Goal: Information Seeking & Learning: Find specific fact

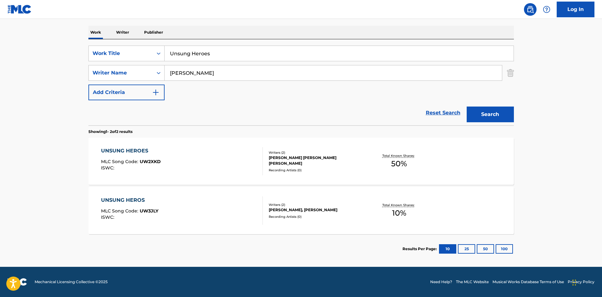
click at [178, 154] on div "UNSUNG HEROES MLC Song Code : UW2XKD ISWC :" at bounding box center [182, 161] width 162 height 28
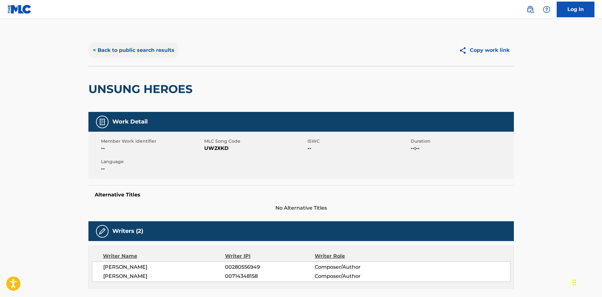
click at [127, 53] on button "< Back to public search results" at bounding box center [133, 50] width 90 height 16
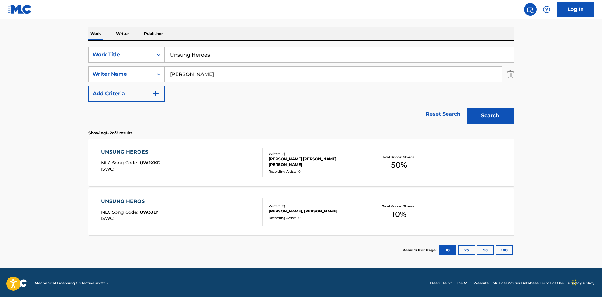
scroll to position [94, 0]
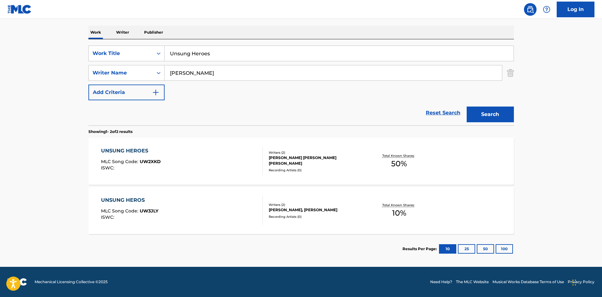
click at [230, 216] on div "UNSUNG HEROS MLC Song Code : UW3JLY ISWC :" at bounding box center [182, 211] width 162 height 28
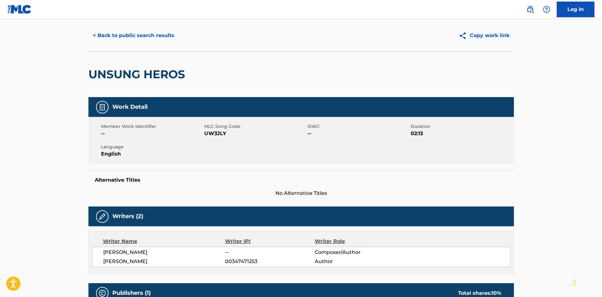
scroll to position [2, 0]
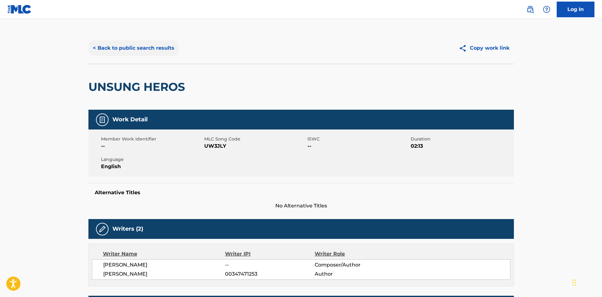
click at [144, 52] on button "< Back to public search results" at bounding box center [133, 48] width 90 height 16
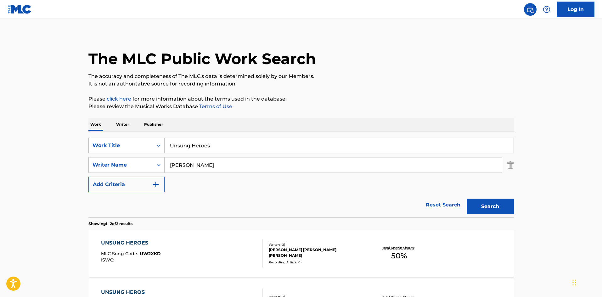
scroll to position [58, 0]
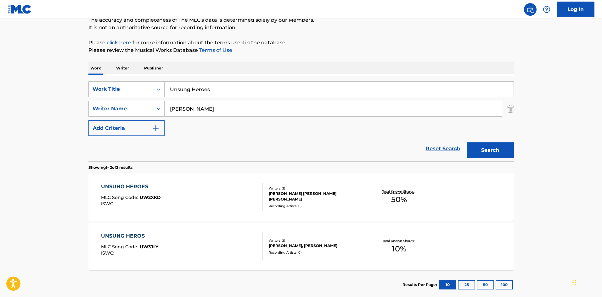
click at [180, 196] on div "UNSUNG HEROES MLC Song Code : UW2XKD ISWC :" at bounding box center [182, 197] width 162 height 28
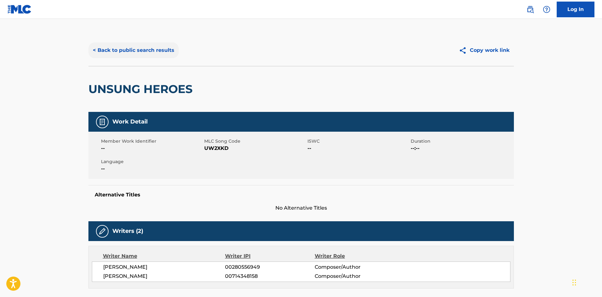
click at [160, 47] on button "< Back to public search results" at bounding box center [133, 50] width 90 height 16
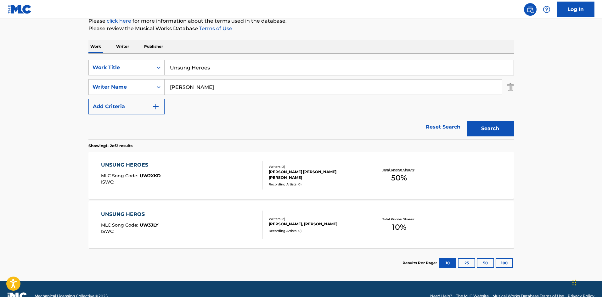
scroll to position [94, 0]
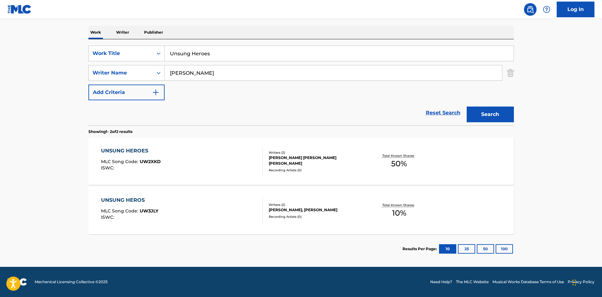
click at [213, 147] on div "UNSUNG HEROES MLC Song Code : UW2XKD ISWC :" at bounding box center [182, 161] width 162 height 28
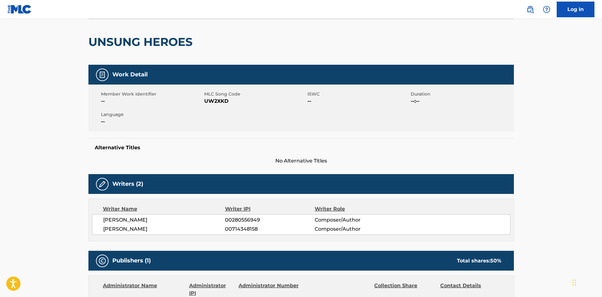
scroll to position [63, 0]
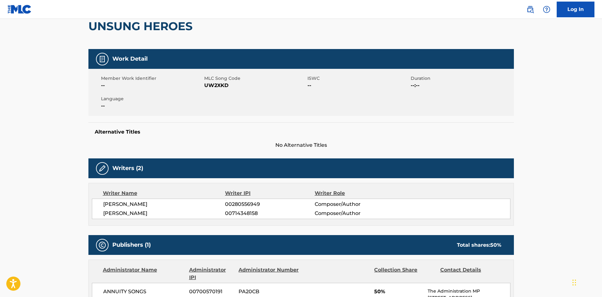
click at [208, 82] on span "UW2XKD" at bounding box center [255, 86] width 102 height 8
copy span "UW2XKD"
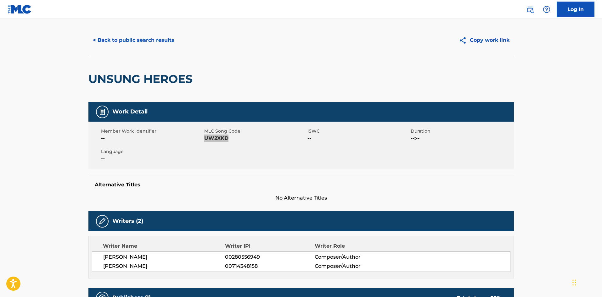
scroll to position [0, 0]
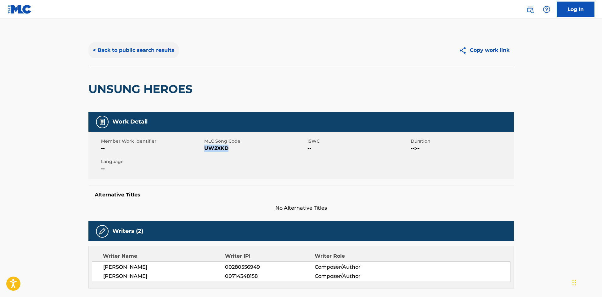
click at [154, 52] on button "< Back to public search results" at bounding box center [133, 50] width 90 height 16
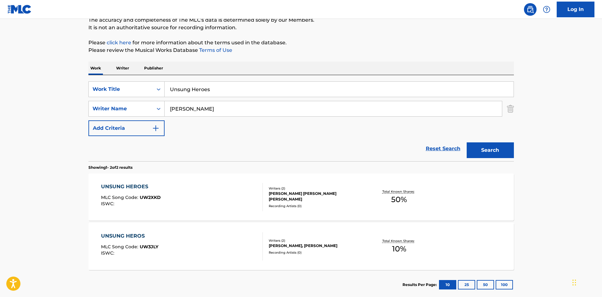
scroll to position [90, 0]
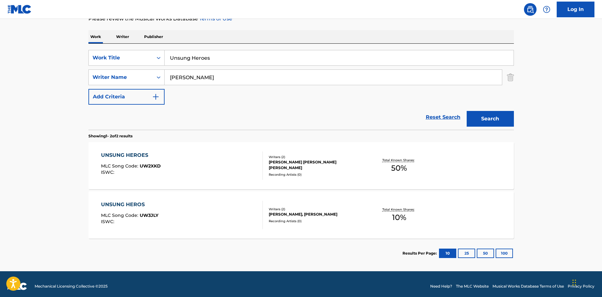
click at [222, 206] on div "UNSUNG HEROS MLC Song Code : UW3JLY ISWC :" at bounding box center [182, 215] width 162 height 28
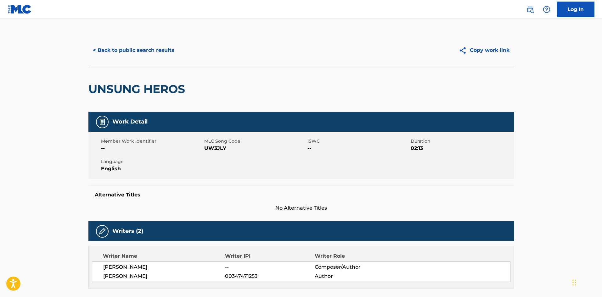
click at [219, 147] on span "UW3JLY" at bounding box center [255, 149] width 102 height 8
copy span "UW3JLY"
click at [156, 51] on button "< Back to public search results" at bounding box center [133, 50] width 90 height 16
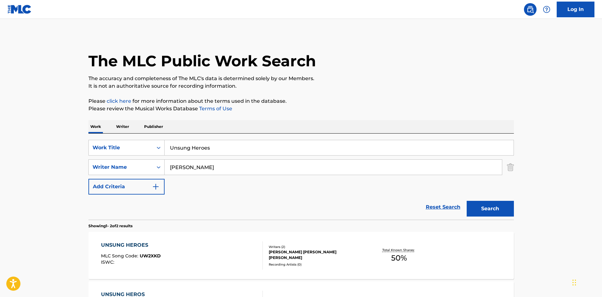
scroll to position [58, 0]
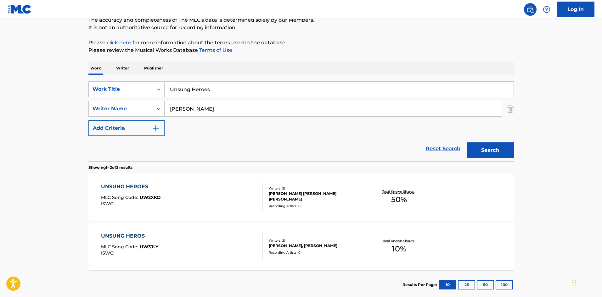
drag, startPoint x: 222, startPoint y: 83, endPoint x: 77, endPoint y: 62, distance: 146.8
click at [77, 62] on main "The MLC Public Work Search The accuracy and completeness of The MLC's data is d…" at bounding box center [301, 131] width 602 height 342
paste input "rne.BVU5jhv*hdu0bpm"
drag, startPoint x: 250, startPoint y: 86, endPoint x: 97, endPoint y: 64, distance: 154.7
click at [97, 64] on div "Work Writer Publisher SearchWithCriteria4da5ba46-f717-44f4-92bf-a17ec22deeae Wo…" at bounding box center [300, 181] width 425 height 238
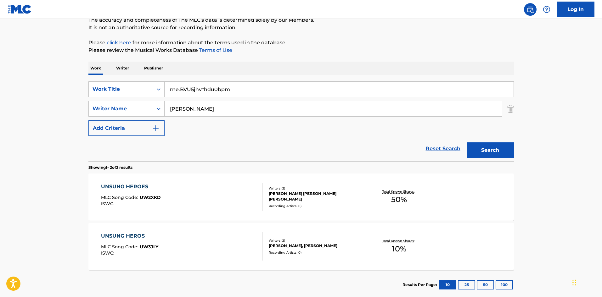
paste input "Sophisticated [PERSON_NAME]'"
type input "Sophisticated [PERSON_NAME]'"
click at [491, 146] on button "Search" at bounding box center [489, 150] width 47 height 16
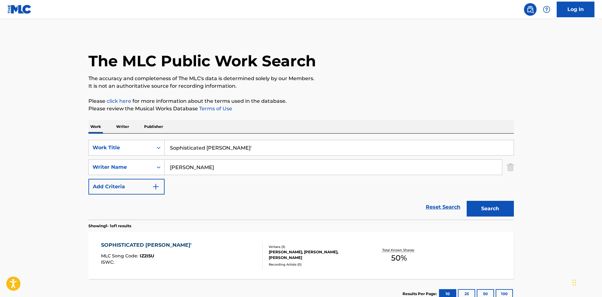
click at [241, 250] on div "SOPHISTICATED [PERSON_NAME]' MLC Song Code : IZ2I5U ISWC :" at bounding box center [182, 255] width 162 height 28
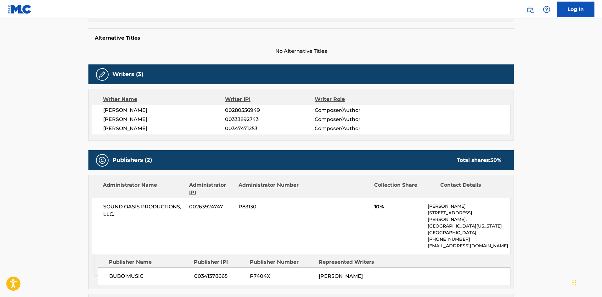
scroll to position [129, 0]
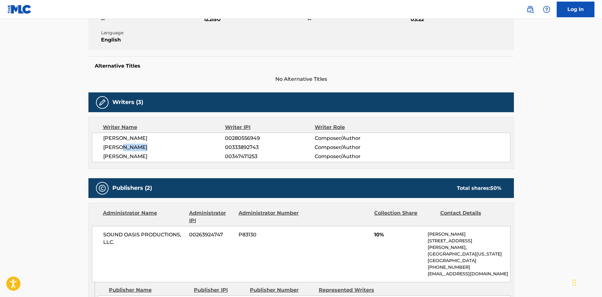
drag, startPoint x: 150, startPoint y: 147, endPoint x: 121, endPoint y: 147, distance: 28.6
click at [121, 147] on span "[PERSON_NAME]" at bounding box center [164, 148] width 122 height 8
copy span "[PERSON_NAME]"
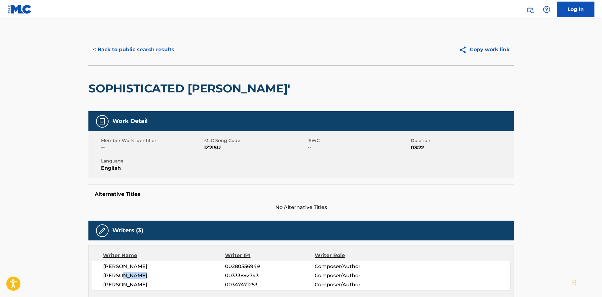
scroll to position [0, 0]
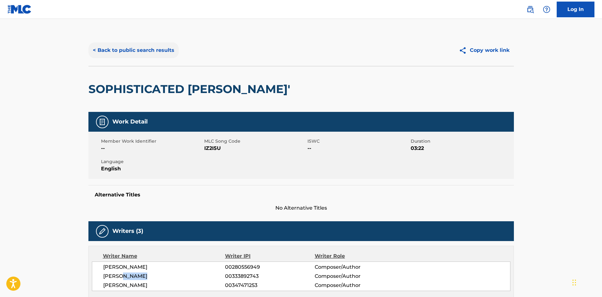
click at [163, 52] on button "< Back to public search results" at bounding box center [133, 50] width 90 height 16
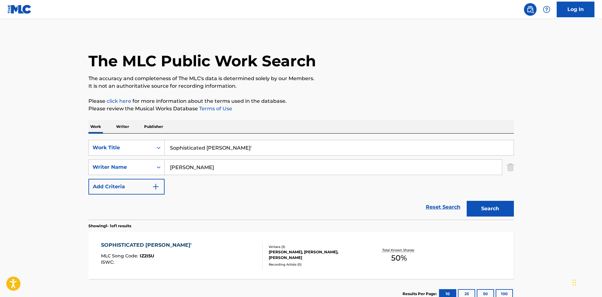
drag, startPoint x: 239, startPoint y: 149, endPoint x: 50, endPoint y: 131, distance: 189.5
click at [50, 131] on main "The MLC Public Work Search The accuracy and completeness of The MLC's data is d…" at bounding box center [301, 165] width 602 height 293
paste input "Can't Wait"
type input "Can't Wait"
click at [495, 205] on button "Search" at bounding box center [489, 209] width 47 height 16
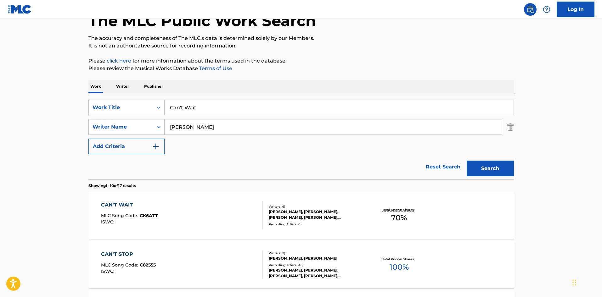
scroll to position [94, 0]
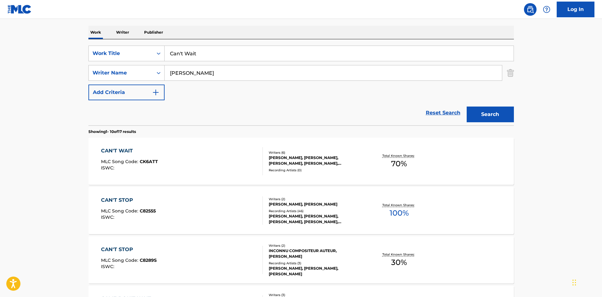
click at [155, 152] on div "CAN'T WAIT" at bounding box center [129, 151] width 57 height 8
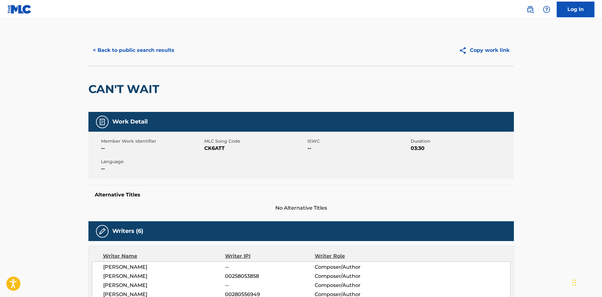
scroll to position [94, 0]
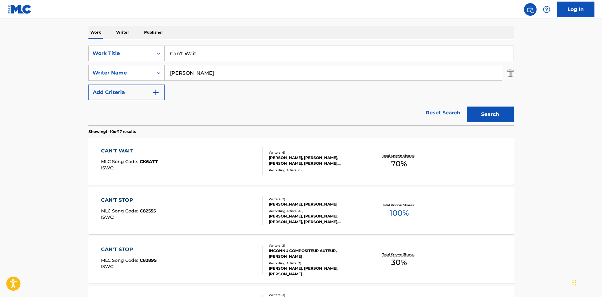
drag, startPoint x: 238, startPoint y: 58, endPoint x: 130, endPoint y: 32, distance: 111.1
click at [201, 76] on input "[PERSON_NAME]" at bounding box center [332, 72] width 337 height 15
drag, startPoint x: 222, startPoint y: 52, endPoint x: 114, endPoint y: 35, distance: 109.6
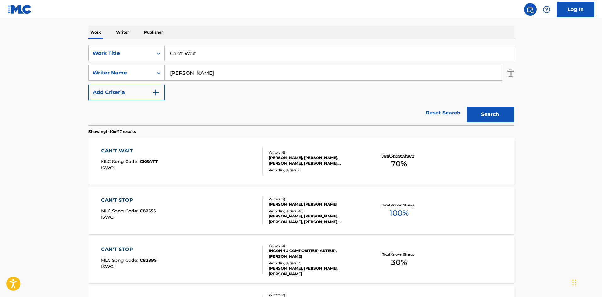
paste input "Just the Way It [PERSON_NAME]"
type input "Just the Way It [PERSON_NAME]"
click at [498, 118] on button "Search" at bounding box center [489, 115] width 47 height 16
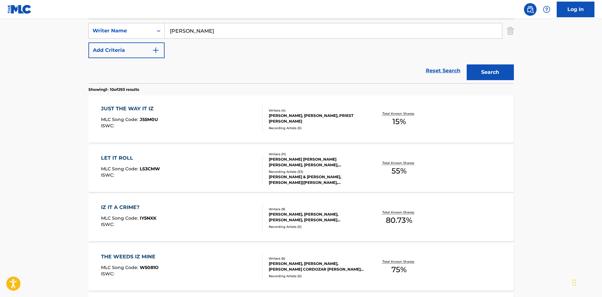
scroll to position [157, 0]
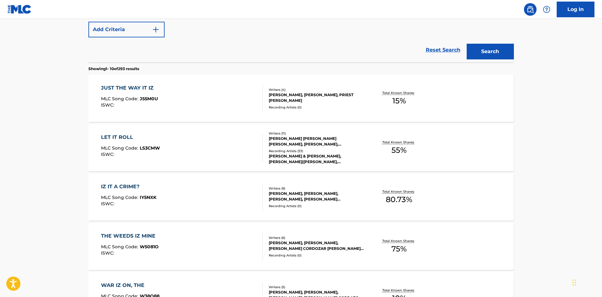
click at [159, 95] on div "JUST THE WAY IT IZ MLC Song Code : J55M0U ISWC :" at bounding box center [182, 98] width 162 height 28
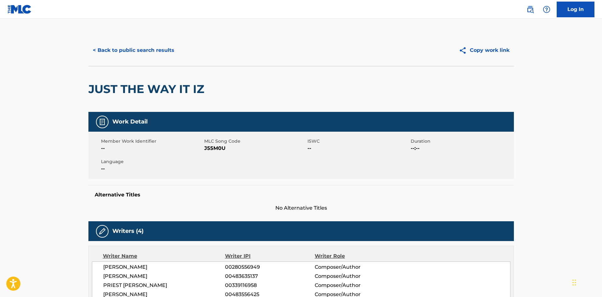
drag, startPoint x: 172, startPoint y: 56, endPoint x: 216, endPoint y: 60, distance: 44.9
click at [177, 57] on div "< Back to public search results" at bounding box center [194, 50] width 213 height 16
click at [137, 49] on button "< Back to public search results" at bounding box center [133, 50] width 90 height 16
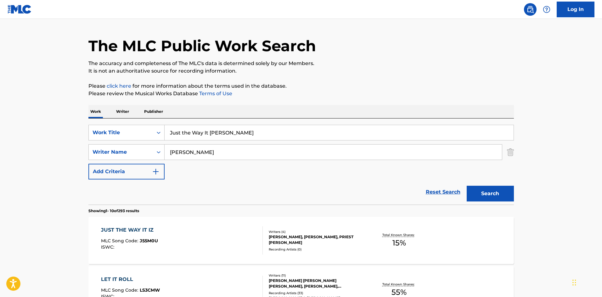
scroll to position [4, 0]
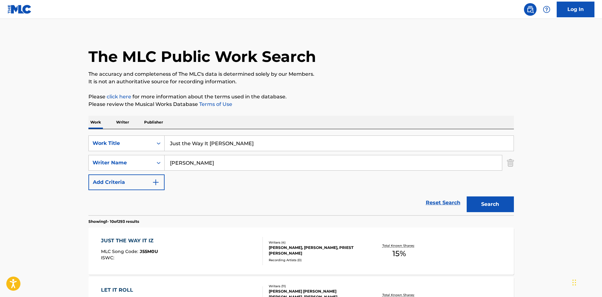
drag, startPoint x: 227, startPoint y: 143, endPoint x: 59, endPoint y: 103, distance: 173.2
paste input "Mr. Predictable"
type input "Mr. Predictable"
drag, startPoint x: 237, startPoint y: 163, endPoint x: 86, endPoint y: 153, distance: 152.2
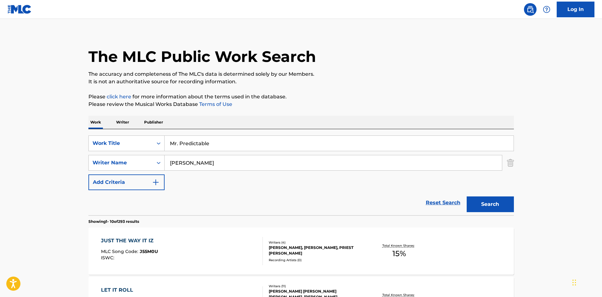
type input "[PERSON_NAME]"
click at [493, 203] on button "Search" at bounding box center [489, 205] width 47 height 16
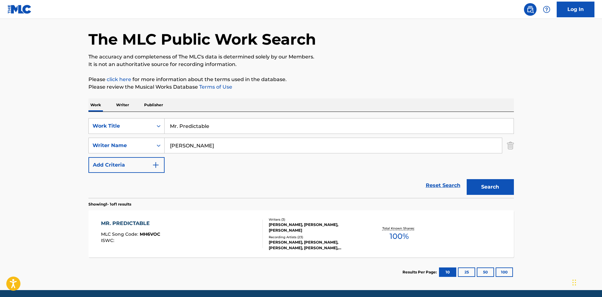
scroll to position [45, 0]
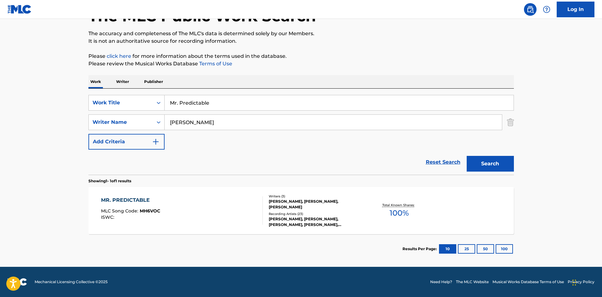
click at [223, 194] on div "MR. PREDICTABLE MLC Song Code : MH6VOC ISWC : Writers ( 3 ) [PERSON_NAME], [PER…" at bounding box center [300, 210] width 425 height 47
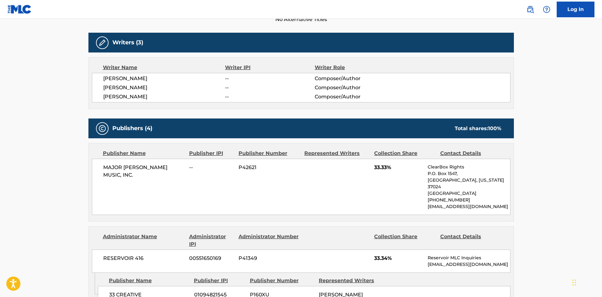
scroll to position [157, 0]
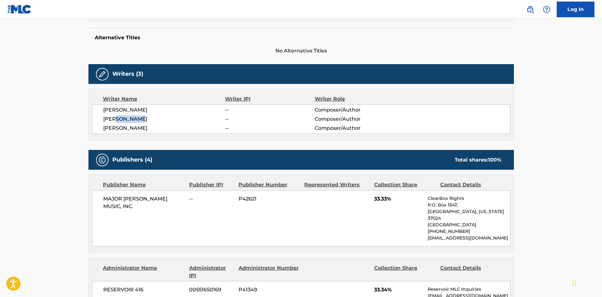
drag, startPoint x: 116, startPoint y: 119, endPoint x: 146, endPoint y: 119, distance: 29.9
click at [146, 119] on span "[PERSON_NAME]" at bounding box center [164, 119] width 122 height 8
copy span "[PERSON_NAME]"
drag, startPoint x: 122, startPoint y: 127, endPoint x: 151, endPoint y: 127, distance: 29.2
click at [151, 127] on span "[PERSON_NAME]" at bounding box center [164, 129] width 122 height 8
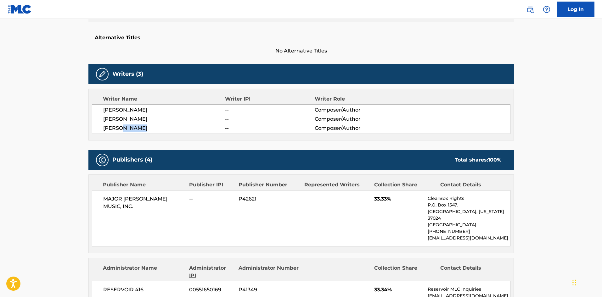
copy span "FANNING"
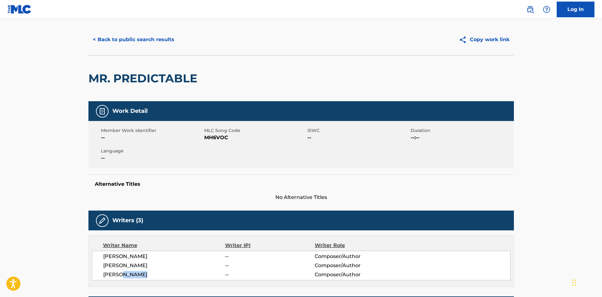
scroll to position [0, 0]
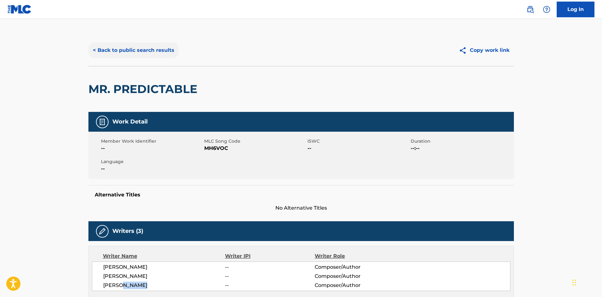
click at [143, 53] on button "< Back to public search results" at bounding box center [133, 50] width 90 height 16
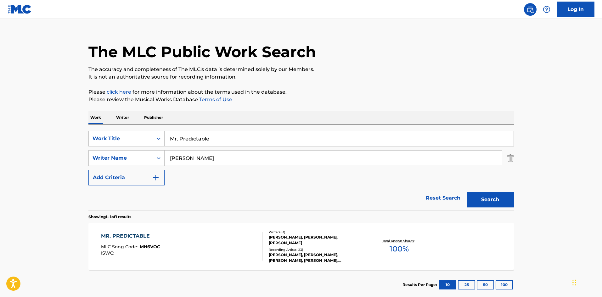
drag, startPoint x: 232, startPoint y: 140, endPoint x: 108, endPoint y: 129, distance: 123.8
click at [108, 129] on div "SearchWithCriteria4da5ba46-f717-44f4-92bf-a17ec22deeae Work Title Mr. Predictab…" at bounding box center [300, 168] width 425 height 86
paste input "GRAVE"
type input "GRAVE"
drag, startPoint x: 185, startPoint y: 159, endPoint x: 280, endPoint y: 174, distance: 96.8
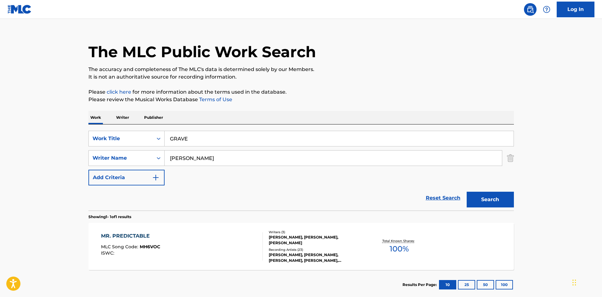
click at [280, 174] on div "SearchWithCriteria4da5ba46-f717-44f4-92bf-a17ec22deeae Work Title GRAVE SearchW…" at bounding box center [300, 158] width 425 height 55
click at [504, 198] on button "Search" at bounding box center [489, 200] width 47 height 16
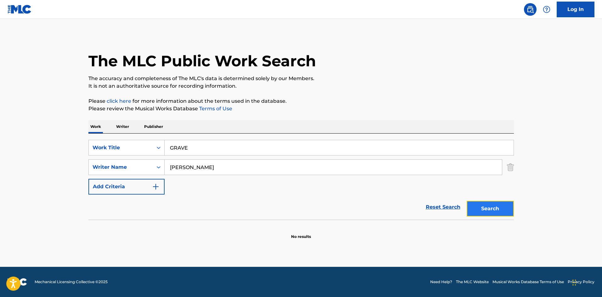
click at [496, 209] on button "Search" at bounding box center [489, 209] width 47 height 16
drag, startPoint x: 211, startPoint y: 164, endPoint x: 125, endPoint y: 169, distance: 87.0
click at [125, 169] on div "SearchWithCriteria477b8fbf-5d6d-4d94-a4c1-42b6f2c5f273 Writer Name [PERSON_NAME]" at bounding box center [300, 167] width 425 height 16
type input "[PERSON_NAME]"
click at [466, 201] on button "Search" at bounding box center [489, 209] width 47 height 16
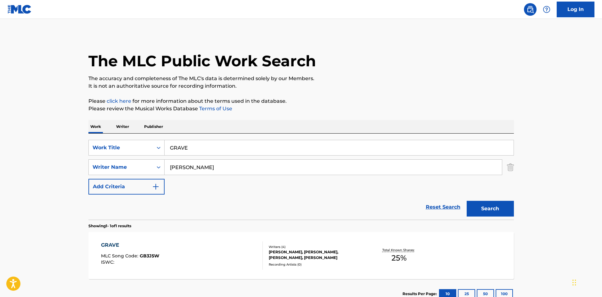
click at [232, 247] on div "GRAVE MLC Song Code : GB3J5W ISWC :" at bounding box center [182, 255] width 162 height 28
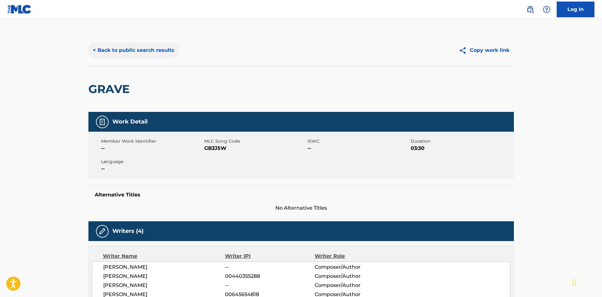
click at [152, 47] on button "< Back to public search results" at bounding box center [133, 50] width 90 height 16
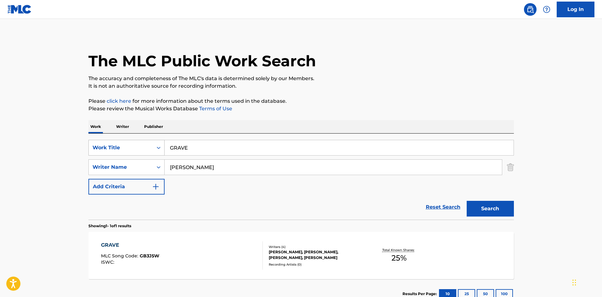
drag, startPoint x: 201, startPoint y: 150, endPoint x: 125, endPoint y: 141, distance: 76.1
click at [125, 141] on div "SearchWithCriteria4da5ba46-f717-44f4-92bf-a17ec22deeae Work Title GRAVE" at bounding box center [300, 148] width 425 height 16
paste input "what are friends for?"
type input "what are friends for?"
drag, startPoint x: 212, startPoint y: 164, endPoint x: 71, endPoint y: 169, distance: 141.2
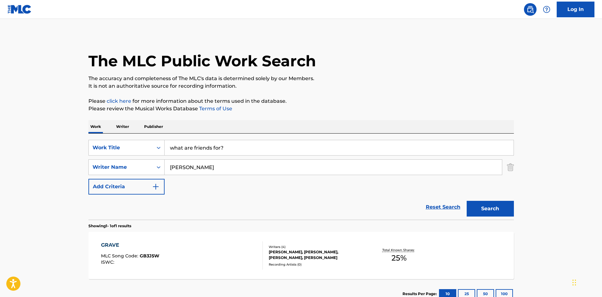
click at [71, 169] on main "The MLC Public Work Search The accuracy and completeness of The MLC's data is d…" at bounding box center [301, 165] width 602 height 293
click at [466, 201] on button "Search" at bounding box center [489, 209] width 47 height 16
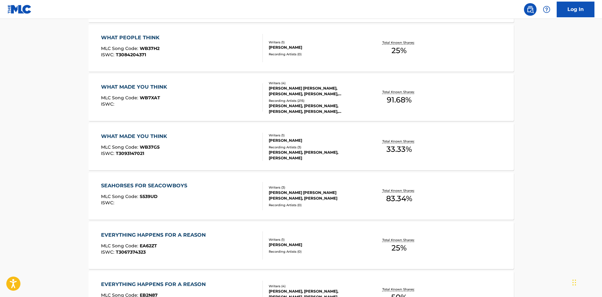
scroll to position [391, 0]
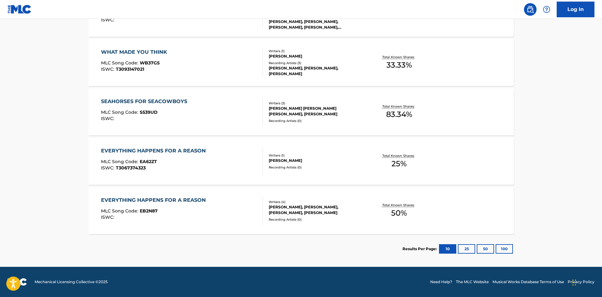
click at [501, 243] on div "Results Per Page: 10 25 50 100" at bounding box center [457, 249] width 111 height 30
click at [502, 246] on button "100" at bounding box center [503, 248] width 17 height 9
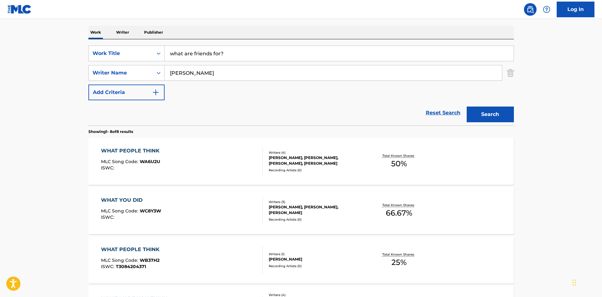
scroll to position [0, 0]
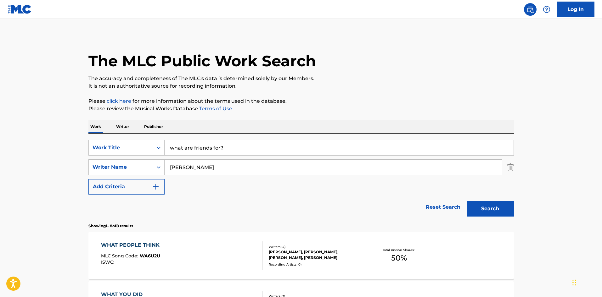
drag, startPoint x: 185, startPoint y: 168, endPoint x: 257, endPoint y: 177, distance: 71.9
click at [257, 177] on div "SearchWithCriteria4da5ba46-f717-44f4-92bf-a17ec22deeae Work Title what are frie…" at bounding box center [300, 167] width 425 height 55
click at [255, 169] on input "[PERSON_NAME]" at bounding box center [332, 167] width 337 height 15
click at [466, 201] on button "Search" at bounding box center [489, 209] width 47 height 16
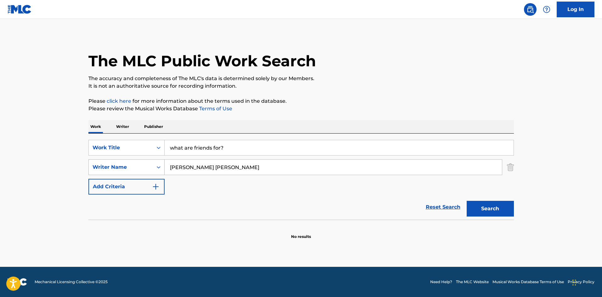
click at [146, 171] on div "Writer Name" at bounding box center [121, 167] width 64 height 12
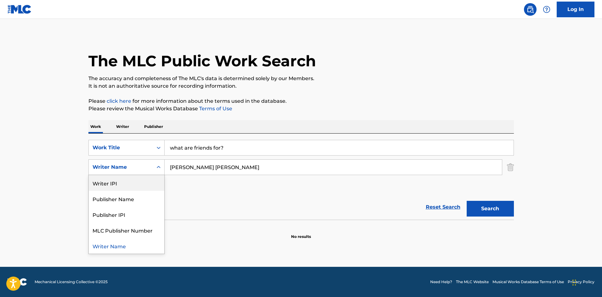
click at [230, 166] on input "[PERSON_NAME] [PERSON_NAME]" at bounding box center [332, 167] width 337 height 15
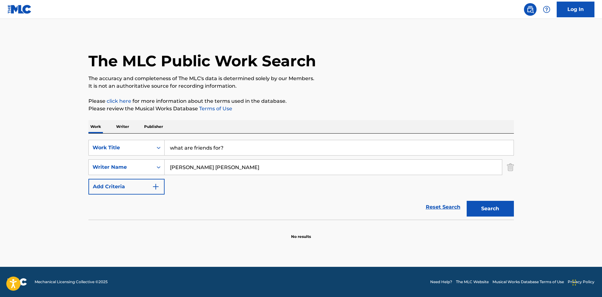
click at [206, 167] on input "[PERSON_NAME] [PERSON_NAME]" at bounding box center [332, 167] width 337 height 15
type input "[PERSON_NAME]"
click at [466, 201] on button "Search" at bounding box center [489, 209] width 47 height 16
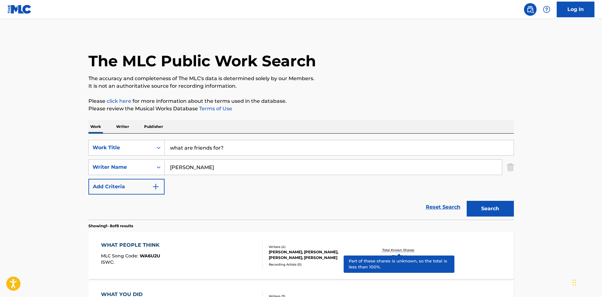
drag, startPoint x: 251, startPoint y: 147, endPoint x: 141, endPoint y: 131, distance: 111.2
paste input "GRAVE"
type input "GRAVE"
click at [496, 214] on button "Search" at bounding box center [489, 209] width 47 height 16
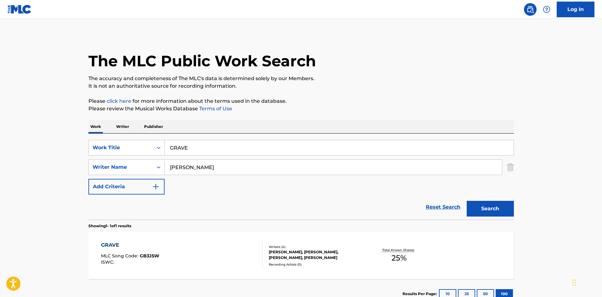
click at [225, 250] on div "GRAVE MLC Song Code : GB3J5W ISWC :" at bounding box center [182, 255] width 162 height 28
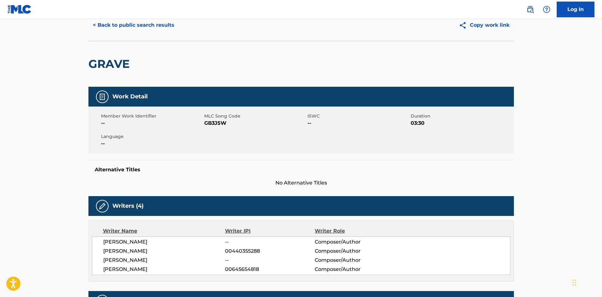
scroll to position [21, 0]
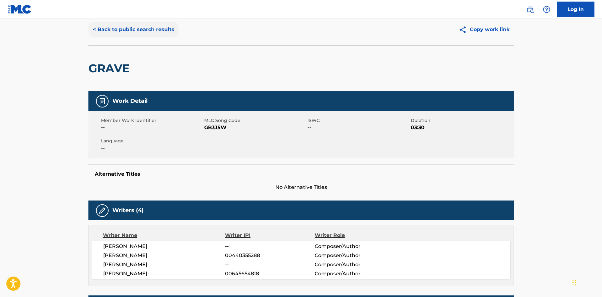
click at [150, 32] on button "< Back to public search results" at bounding box center [133, 30] width 90 height 16
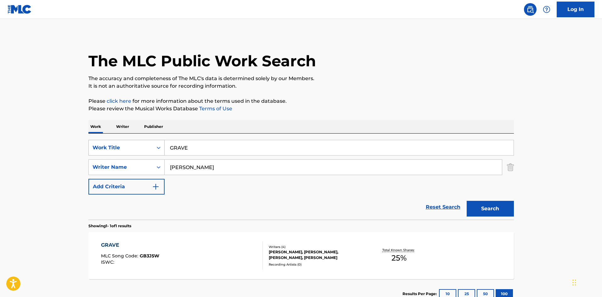
drag, startPoint x: 394, startPoint y: 143, endPoint x: 111, endPoint y: 144, distance: 283.0
click at [143, 144] on div "SearchWithCriteria4da5ba46-f717-44f4-92bf-a17ec22deeae Work Title GRAVE" at bounding box center [300, 148] width 425 height 16
paste input "what are friends for?"
click at [468, 212] on button "Search" at bounding box center [489, 209] width 47 height 16
drag, startPoint x: 248, startPoint y: 145, endPoint x: 146, endPoint y: 133, distance: 102.9
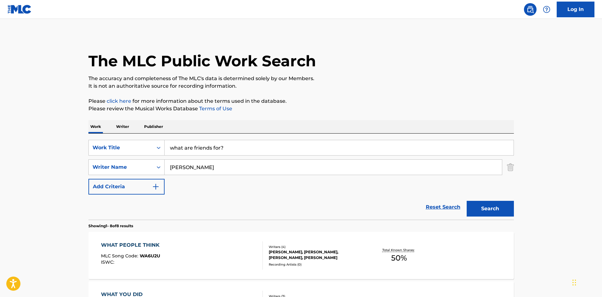
paste input "depresion"
type input "depresion"
click at [508, 214] on button "Search" at bounding box center [489, 209] width 47 height 16
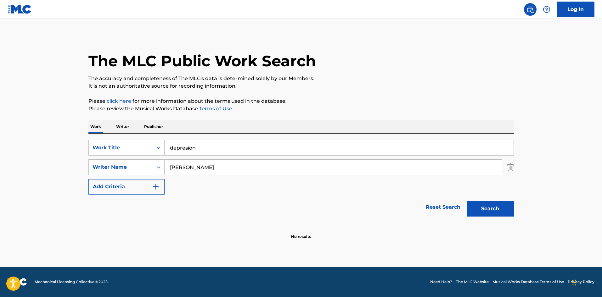
drag, startPoint x: 251, startPoint y: 175, endPoint x: 122, endPoint y: 157, distance: 130.1
click at [122, 157] on div "SearchWithCriteria4da5ba46-f717-44f4-92bf-a17ec22deeae Work Title depresion Sea…" at bounding box center [300, 167] width 425 height 55
click at [466, 201] on button "Search" at bounding box center [489, 209] width 47 height 16
drag, startPoint x: 217, startPoint y: 164, endPoint x: 145, endPoint y: 153, distance: 73.1
click at [145, 153] on div "SearchWithCriteria4da5ba46-f717-44f4-92bf-a17ec22deeae Work Title depresion Sea…" at bounding box center [300, 167] width 425 height 55
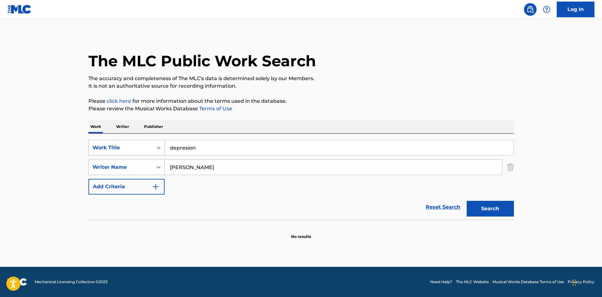
type input "[PERSON_NAME]"
click at [466, 201] on button "Search" at bounding box center [489, 209] width 47 height 16
drag, startPoint x: 252, startPoint y: 149, endPoint x: 141, endPoint y: 135, distance: 112.5
click at [138, 136] on div "SearchWithCriteria4da5ba46-f717-44f4-92bf-a17ec22deeae Work Title depresion Sea…" at bounding box center [300, 177] width 425 height 86
paste input "Unsung Heroes"
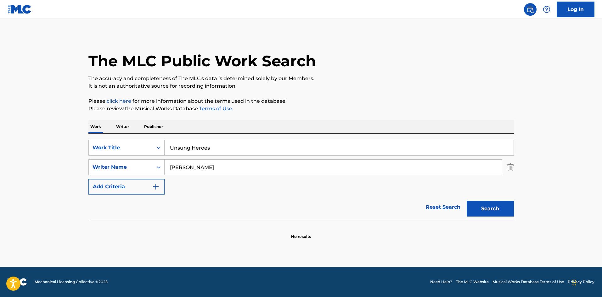
type input "Unsung Heroes"
drag, startPoint x: 239, startPoint y: 164, endPoint x: 89, endPoint y: 136, distance: 152.6
click at [98, 138] on div "SearchWithCriteria4da5ba46-f717-44f4-92bf-a17ec22deeae Work Title Unsung Heroes…" at bounding box center [300, 177] width 425 height 86
type input "[PERSON_NAME]"
click at [466, 201] on button "Search" at bounding box center [489, 209] width 47 height 16
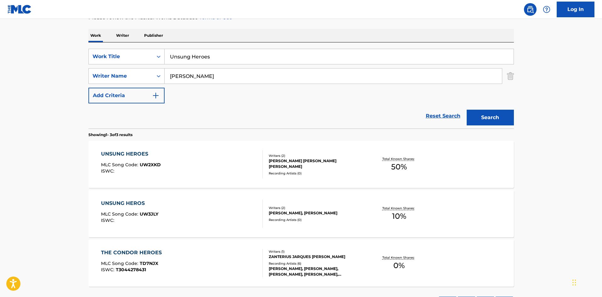
scroll to position [94, 0]
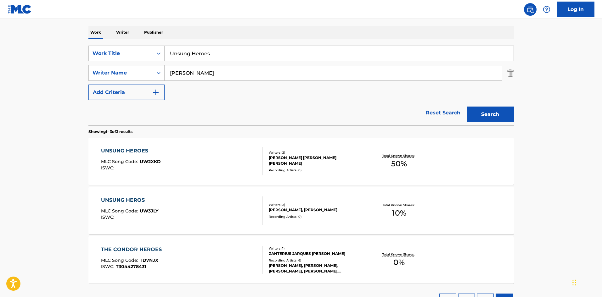
click at [231, 163] on div "UNSUNG HEROES MLC Song Code : UW2XKD ISWC :" at bounding box center [182, 161] width 162 height 28
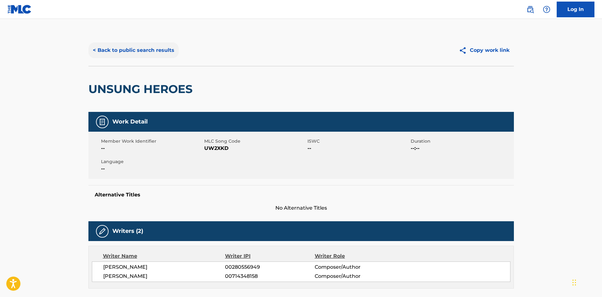
click at [168, 56] on button "< Back to public search results" at bounding box center [133, 50] width 90 height 16
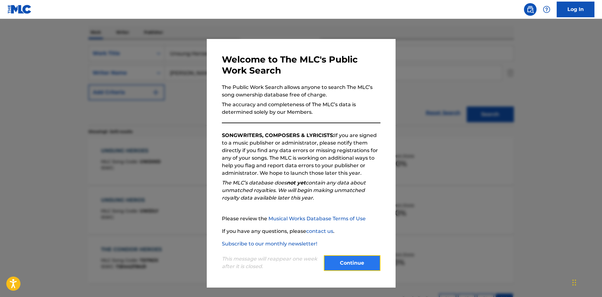
click at [352, 266] on button "Continue" at bounding box center [352, 263] width 57 height 16
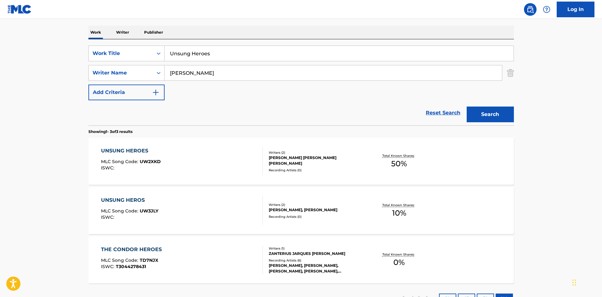
click at [164, 202] on div "UNSUNG HEROS MLC Song Code : UW3JLY ISWC :" at bounding box center [182, 211] width 162 height 28
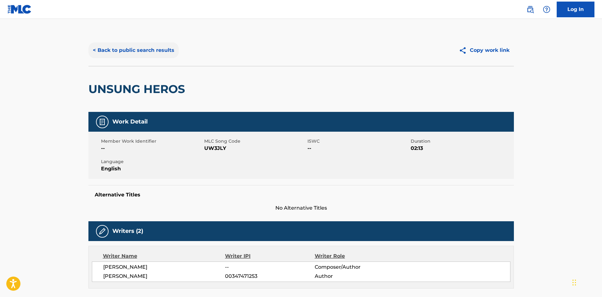
click at [163, 50] on button "< Back to public search results" at bounding box center [133, 50] width 90 height 16
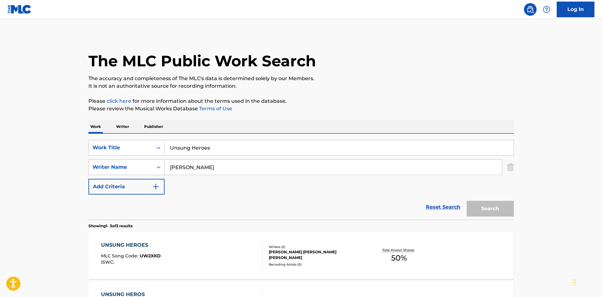
scroll to position [94, 0]
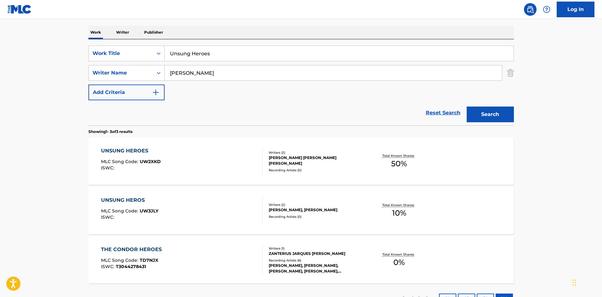
drag, startPoint x: 234, startPoint y: 50, endPoint x: 145, endPoint y: 44, distance: 88.6
click at [145, 44] on div "SearchWithCriteria4da5ba46-f717-44f4-92bf-a17ec22deeae Work Title Unsung Heroes…" at bounding box center [300, 82] width 425 height 86
paste input "what are friends for?"
type input "what are friends for?"
drag, startPoint x: 201, startPoint y: 76, endPoint x: 142, endPoint y: 65, distance: 59.9
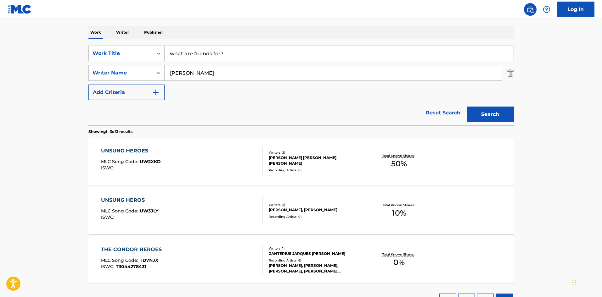
click at [145, 65] on div "SearchWithCriteria477b8fbf-5d6d-4d94-a4c1-42b6f2c5f273 Writer Name [PERSON_NAME]" at bounding box center [300, 73] width 425 height 16
type input "[PERSON_NAME]"
click at [500, 117] on button "Search" at bounding box center [489, 115] width 47 height 16
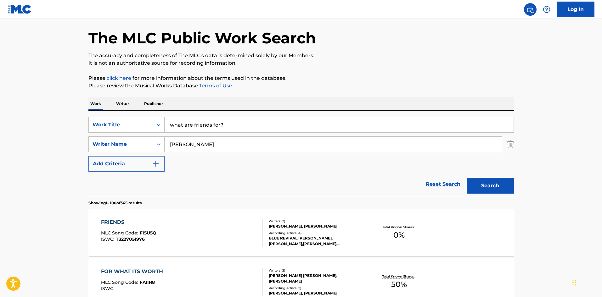
scroll to position [0, 0]
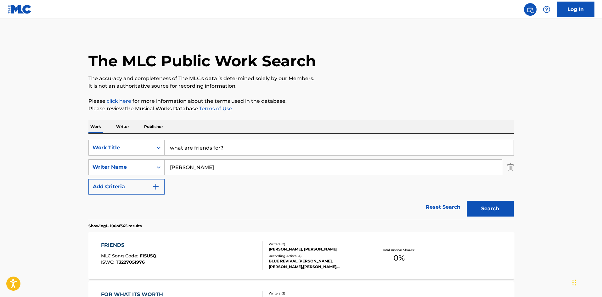
click at [286, 147] on input "what are friends for?" at bounding box center [338, 147] width 349 height 15
click at [493, 209] on button "Search" at bounding box center [489, 209] width 47 height 16
drag, startPoint x: 245, startPoint y: 146, endPoint x: 127, endPoint y: 123, distance: 119.9
paste input "depresion"
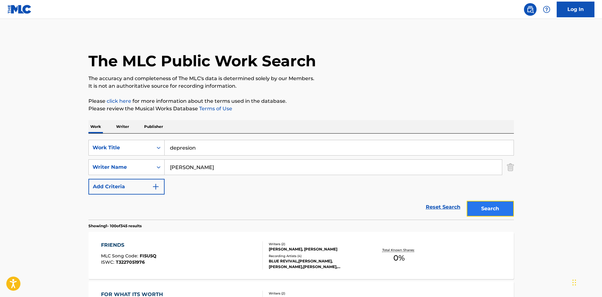
click at [497, 213] on button "Search" at bounding box center [489, 209] width 47 height 16
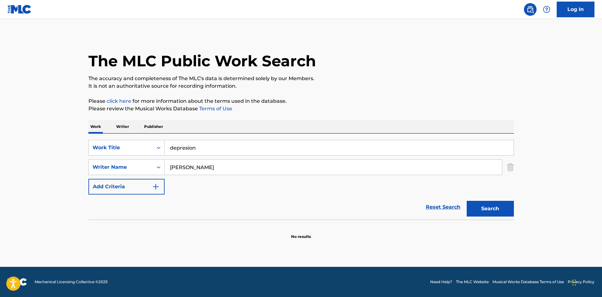
drag, startPoint x: 227, startPoint y: 148, endPoint x: 126, endPoint y: 135, distance: 101.8
click at [126, 135] on div "SearchWithCriteria4da5ba46-f717-44f4-92bf-a17ec22deeae Work Title depresion Sea…" at bounding box center [300, 177] width 425 height 86
paste input "Giddy Up! (feat. [PERSON_NAME])"
drag, startPoint x: 287, startPoint y: 148, endPoint x: 193, endPoint y: 149, distance: 93.7
click at [193, 149] on input "Giddy Up! (feat. [PERSON_NAME])" at bounding box center [338, 147] width 349 height 15
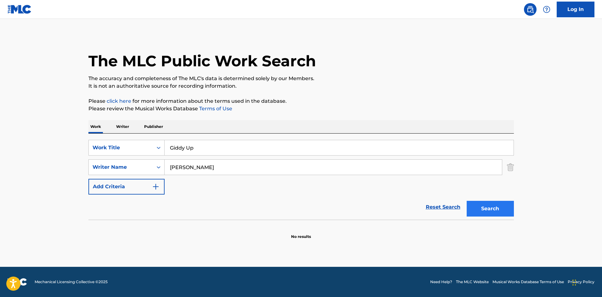
type input "Giddy Up"
click at [484, 209] on button "Search" at bounding box center [489, 209] width 47 height 16
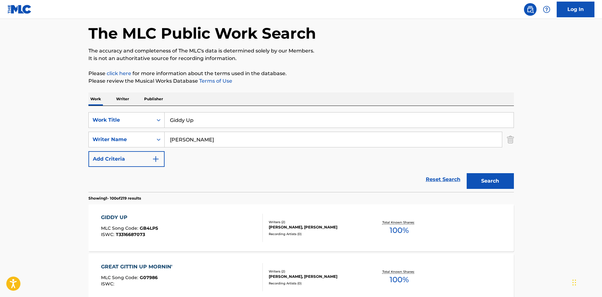
scroll to position [63, 0]
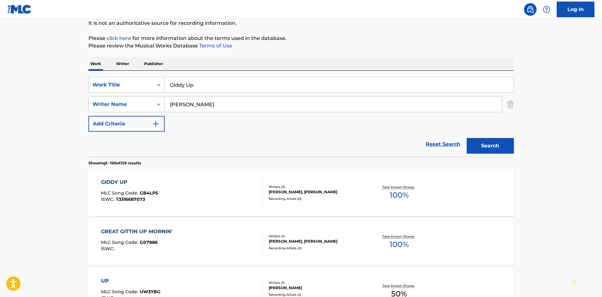
click at [182, 195] on div "GIDDY UP MLC Song Code : GB4LP5 ISWC : T3316687073" at bounding box center [182, 193] width 162 height 28
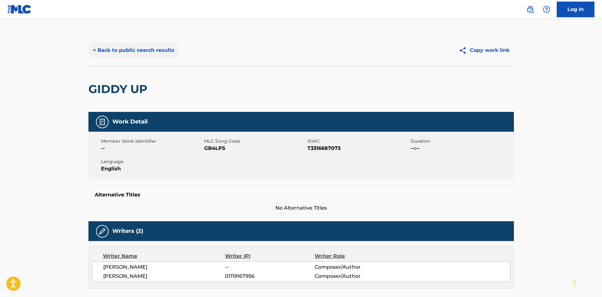
click at [162, 53] on button "< Back to public search results" at bounding box center [133, 50] width 90 height 16
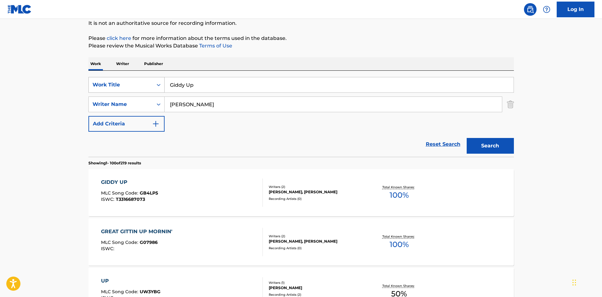
drag, startPoint x: 324, startPoint y: 85, endPoint x: 88, endPoint y: 78, distance: 236.3
click at [88, 78] on div "SearchWithCriteria4da5ba46-f717-44f4-92bf-a17ec22deeae Work Title Giddy Up" at bounding box center [300, 85] width 425 height 16
paste input "[PERSON_NAME] don't"
click at [493, 144] on button "Search" at bounding box center [489, 146] width 47 height 16
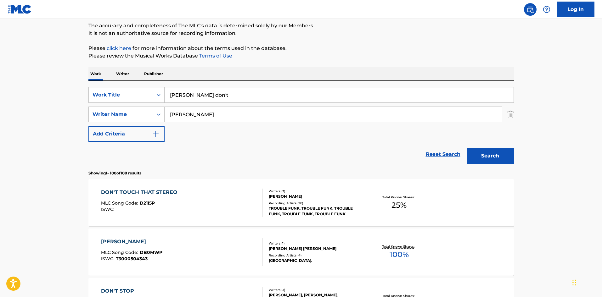
scroll to position [0, 0]
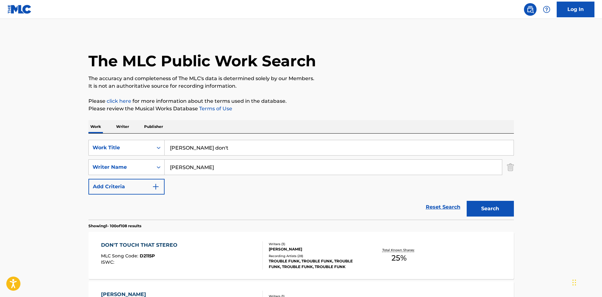
drag, startPoint x: 225, startPoint y: 147, endPoint x: 186, endPoint y: 148, distance: 39.3
click at [186, 148] on input "[PERSON_NAME] don't" at bounding box center [338, 147] width 349 height 15
type input "[PERSON_NAME]"
click at [204, 173] on input "[PERSON_NAME]" at bounding box center [332, 167] width 337 height 15
type input "[PERSON_NAME]"
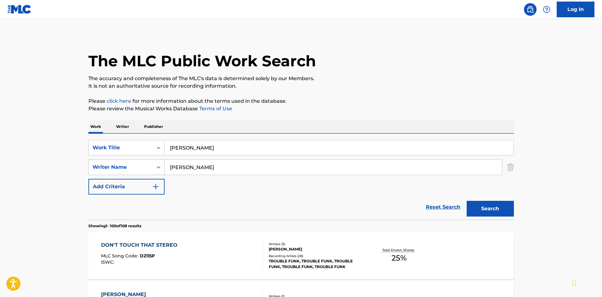
click at [466, 201] on button "Search" at bounding box center [489, 209] width 47 height 16
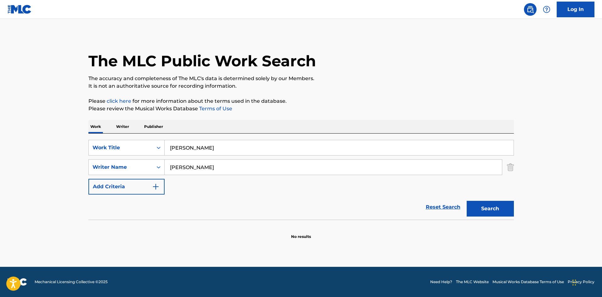
click at [207, 152] on input "[PERSON_NAME]" at bounding box center [338, 147] width 349 height 15
click at [466, 201] on button "Search" at bounding box center [489, 209] width 47 height 16
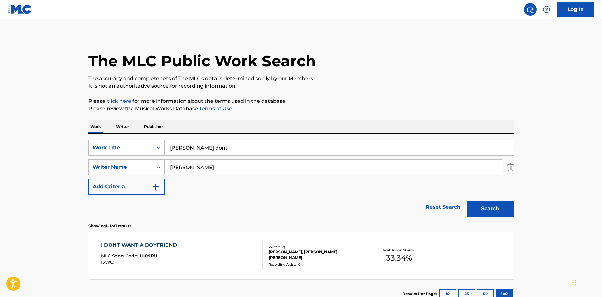
scroll to position [45, 0]
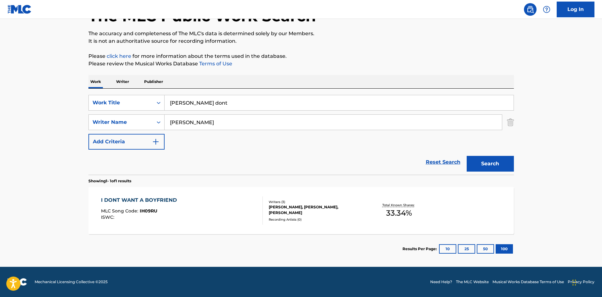
click at [224, 102] on input "[PERSON_NAME] dont" at bounding box center [338, 102] width 349 height 15
type input "[PERSON_NAME] don't"
click at [466, 156] on button "Search" at bounding box center [489, 164] width 47 height 16
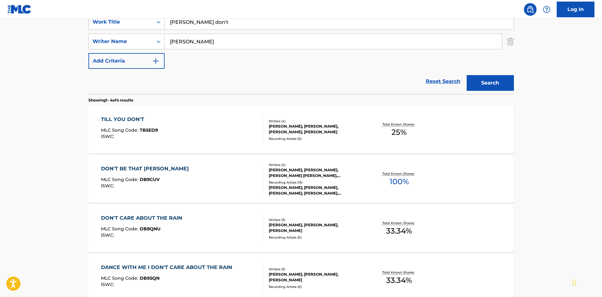
scroll to position [31, 0]
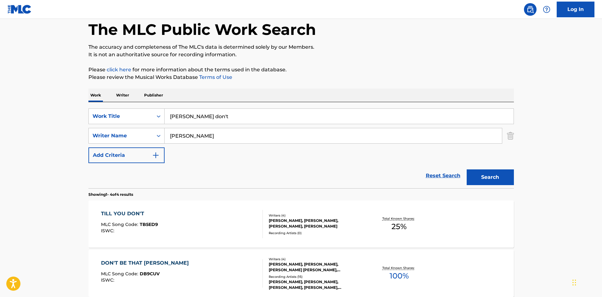
drag, startPoint x: 204, startPoint y: 136, endPoint x: 186, endPoint y: 136, distance: 17.9
click at [186, 136] on input "[PERSON_NAME]" at bounding box center [332, 135] width 337 height 15
type input "[PERSON_NAME]"
click at [466, 169] on button "Search" at bounding box center [489, 177] width 47 height 16
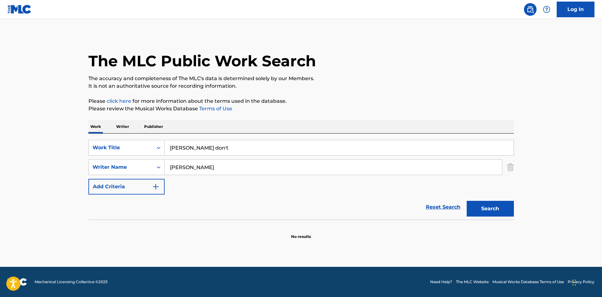
drag, startPoint x: 244, startPoint y: 149, endPoint x: 167, endPoint y: 144, distance: 76.9
click at [167, 144] on input "[PERSON_NAME] don't" at bounding box center [338, 147] width 349 height 15
paste input "Wish You Well"
type input "Wish You Well"
click at [499, 208] on button "Search" at bounding box center [489, 209] width 47 height 16
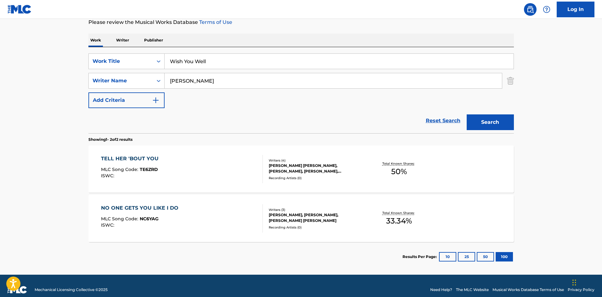
scroll to position [94, 0]
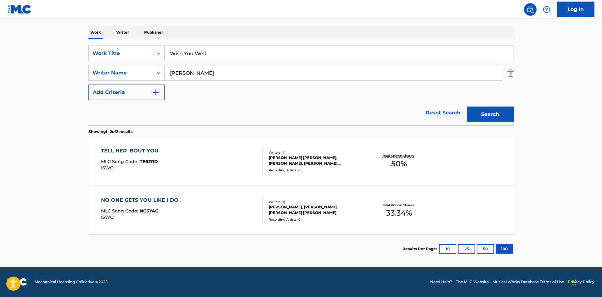
drag, startPoint x: 219, startPoint y: 73, endPoint x: 184, endPoint y: 74, distance: 35.9
click at [184, 74] on input "[PERSON_NAME]" at bounding box center [332, 72] width 337 height 15
type input "[PERSON_NAME]"
click at [466, 107] on button "Search" at bounding box center [489, 115] width 47 height 16
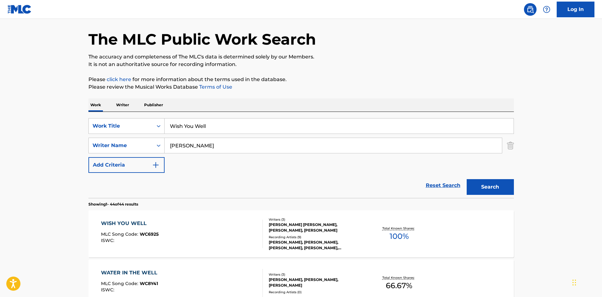
scroll to position [31, 0]
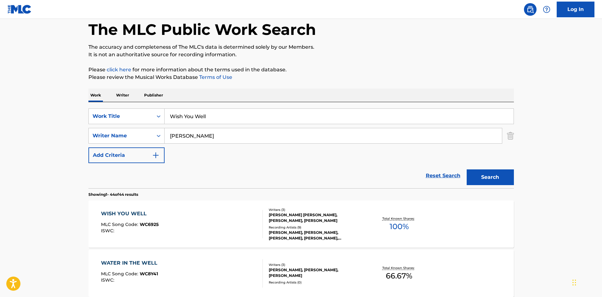
click at [208, 224] on div "WISH YOU WELL MLC Song Code : WC6925 ISWC :" at bounding box center [182, 224] width 162 height 28
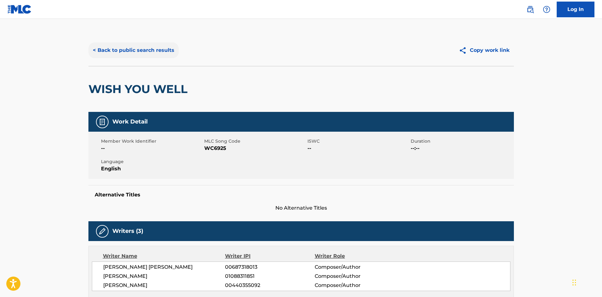
click at [158, 47] on button "< Back to public search results" at bounding box center [133, 50] width 90 height 16
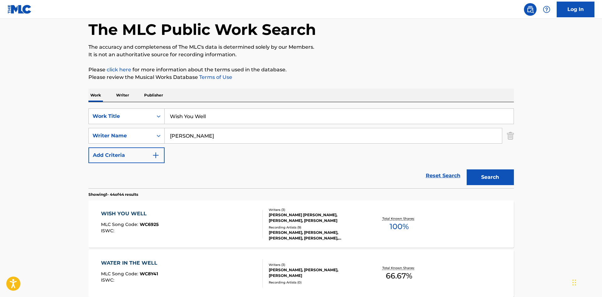
drag, startPoint x: 220, startPoint y: 117, endPoint x: 115, endPoint y: 101, distance: 106.5
paste input "Me & You"
type input "Me & You"
drag, startPoint x: 230, startPoint y: 135, endPoint x: 102, endPoint y: 131, distance: 127.7
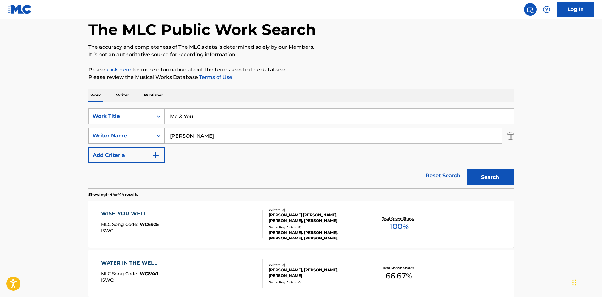
click at [102, 131] on div "SearchWithCriteria477b8fbf-5d6d-4d94-a4c1-42b6f2c5f273 Writer Name [PERSON_NAME]" at bounding box center [300, 136] width 425 height 16
click at [503, 179] on button "Search" at bounding box center [489, 177] width 47 height 16
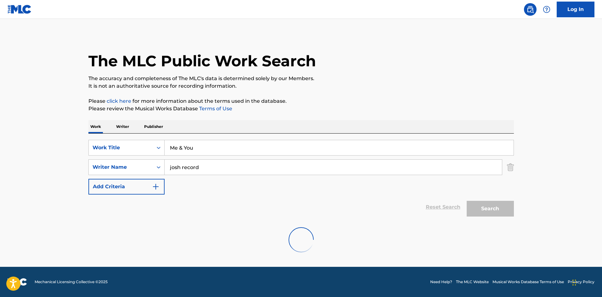
scroll to position [0, 0]
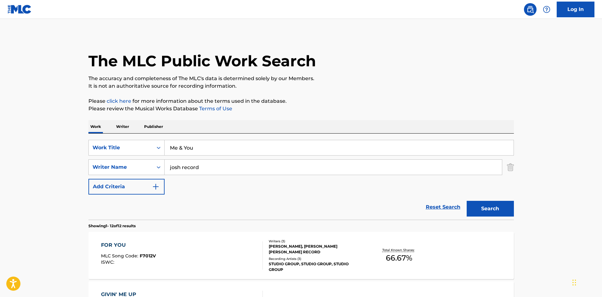
drag, startPoint x: 216, startPoint y: 150, endPoint x: 114, endPoint y: 133, distance: 103.5
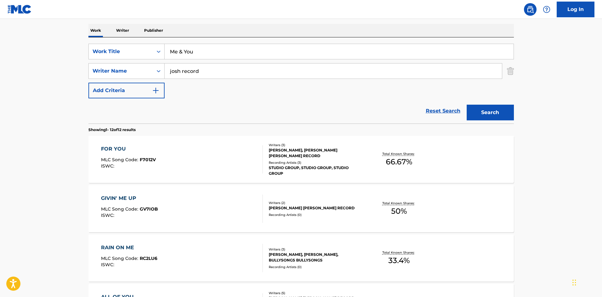
scroll to position [94, 0]
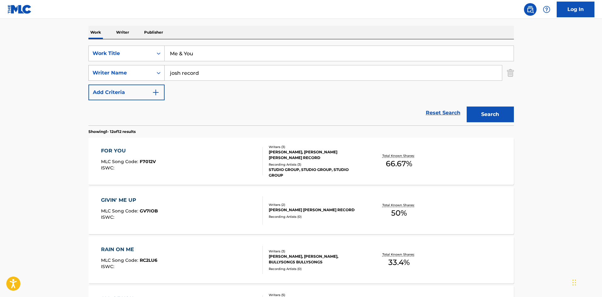
drag, startPoint x: 213, startPoint y: 69, endPoint x: 109, endPoint y: 75, distance: 104.6
click at [109, 75] on div "SearchWithCriteria477b8fbf-5d6d-4d94-a4c1-42b6f2c5f273 Writer Name [PERSON_NAME…" at bounding box center [300, 73] width 425 height 16
type input "g"
type input "[PERSON_NAME]"
click at [466, 107] on button "Search" at bounding box center [489, 115] width 47 height 16
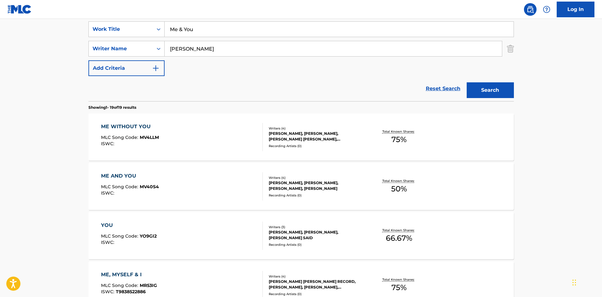
scroll to position [126, 0]
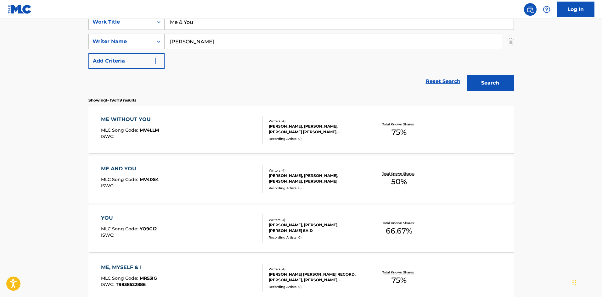
click at [234, 180] on div "ME AND YOU MLC Song Code : MV40S4 ISWC :" at bounding box center [182, 179] width 162 height 28
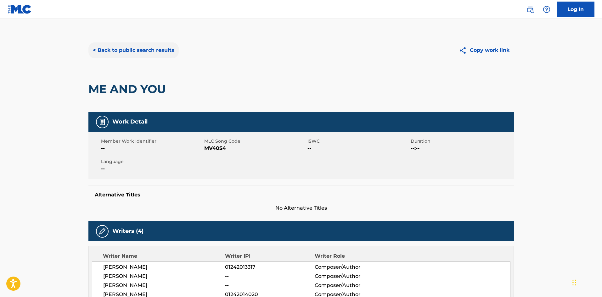
click at [162, 53] on button "< Back to public search results" at bounding box center [133, 50] width 90 height 16
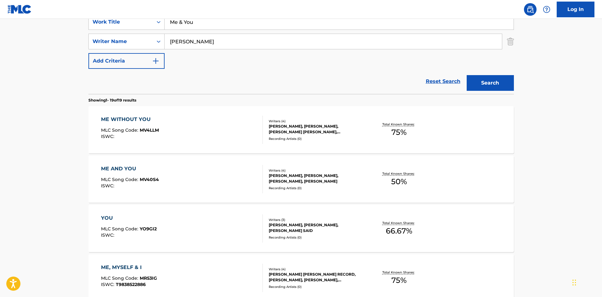
scroll to position [63, 0]
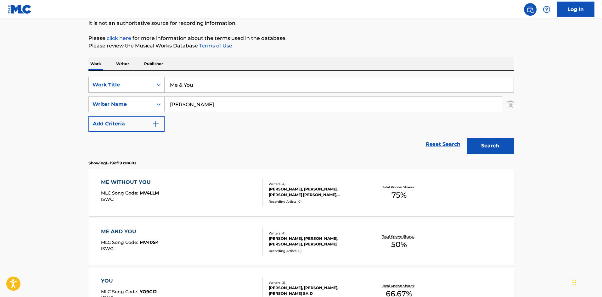
drag, startPoint x: 208, startPoint y: 82, endPoint x: 161, endPoint y: 81, distance: 46.2
click at [161, 81] on div "SearchWithCriteria4da5ba46-f717-44f4-92bf-a17ec22deeae Work Title Me & You" at bounding box center [300, 85] width 425 height 16
paste input "DIRT ON MY SHOES"
type input "DIRT ON MY SHOES"
drag, startPoint x: 216, startPoint y: 105, endPoint x: 138, endPoint y: 93, distance: 79.2
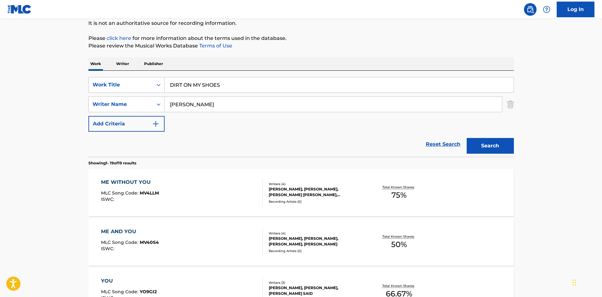
click at [133, 94] on div "SearchWithCriteria4da5ba46-f717-44f4-92bf-a17ec22deeae Work Title DIRT ON MY SH…" at bounding box center [300, 104] width 425 height 55
paste input "[PERSON_NAME]"
click at [484, 145] on button "Search" at bounding box center [489, 146] width 47 height 16
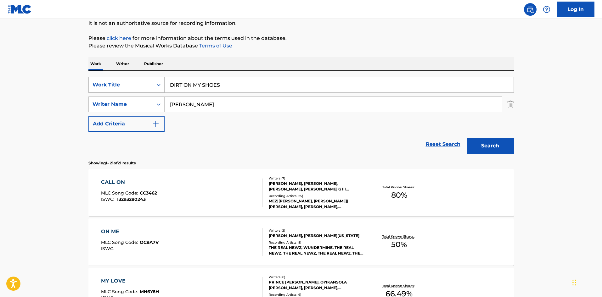
drag, startPoint x: 230, startPoint y: 88, endPoint x: 131, endPoint y: 84, distance: 99.1
click at [131, 84] on div "SearchWithCriteria4da5ba46-f717-44f4-92bf-a17ec22deeae Work Title DIRT ON MY SH…" at bounding box center [300, 85] width 425 height 16
drag, startPoint x: 280, startPoint y: 99, endPoint x: 136, endPoint y: 99, distance: 144.3
click at [136, 99] on div "SearchWithCriteria477b8fbf-5d6d-4d94-a4c1-42b6f2c5f273 Writer Name [PERSON_NAME]" at bounding box center [300, 105] width 425 height 16
type input "[PERSON_NAME]"
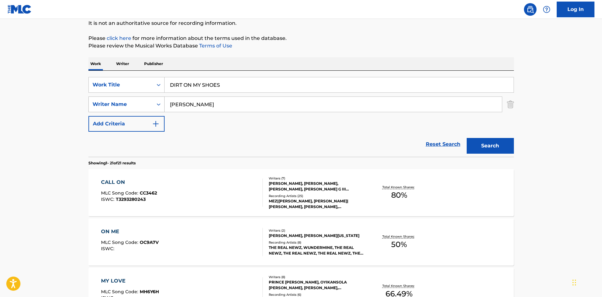
click at [466, 138] on button "Search" at bounding box center [489, 146] width 47 height 16
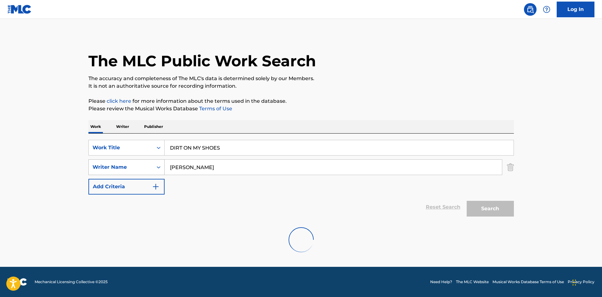
scroll to position [0, 0]
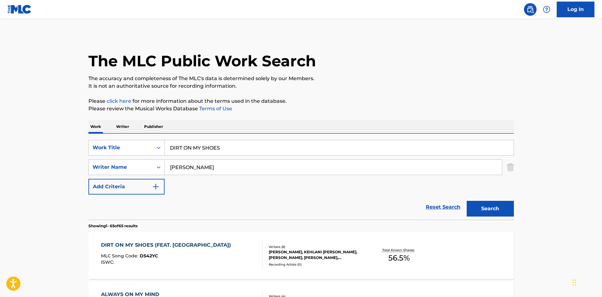
click at [223, 249] on div "DIRT ON MY SHOES (FEAT. KEHLANI) MLC Song Code : DS42YC ISWC :" at bounding box center [182, 255] width 162 height 28
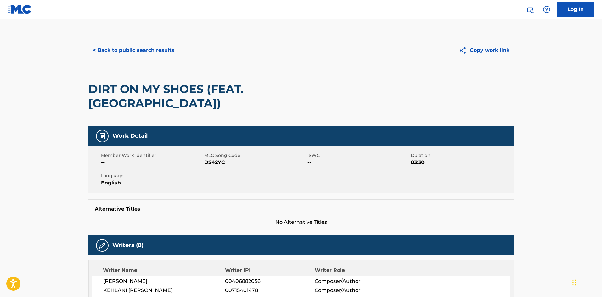
click at [207, 159] on span "DS42YC" at bounding box center [255, 163] width 102 height 8
copy span "DS42YC"
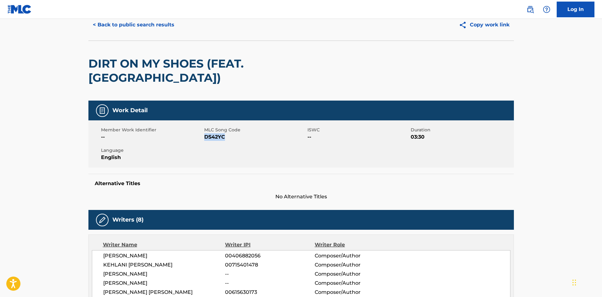
scroll to position [24, 0]
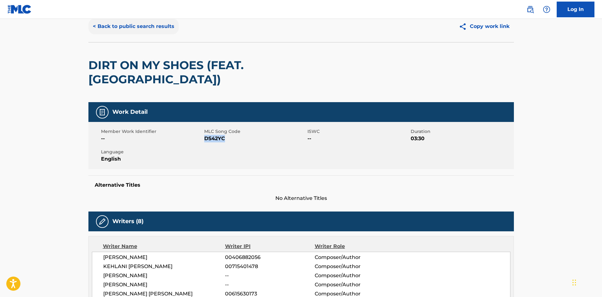
click at [139, 30] on button "< Back to public search results" at bounding box center [133, 27] width 90 height 16
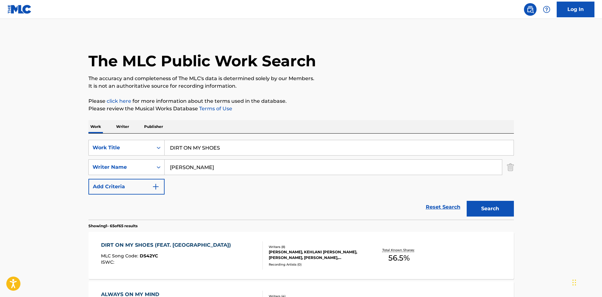
drag, startPoint x: 234, startPoint y: 148, endPoint x: 171, endPoint y: 136, distance: 64.2
click at [171, 136] on div "SearchWithCriteria4da5ba46-f717-44f4-92bf-a17ec22deeae Work Title DIRT ON MY SH…" at bounding box center [300, 177] width 425 height 86
paste input "In My Arms"
type input "In My Arms"
drag, startPoint x: 223, startPoint y: 168, endPoint x: 118, endPoint y: 150, distance: 106.6
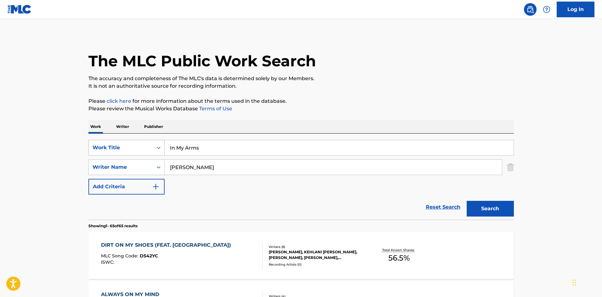
click at [118, 150] on div "SearchWithCriteria4da5ba46-f717-44f4-92bf-a17ec22deeae Work Title In My Arms Se…" at bounding box center [300, 167] width 425 height 55
paste input "[PERSON_NAME]"
type input "[PERSON_NAME]"
click at [481, 211] on button "Search" at bounding box center [489, 209] width 47 height 16
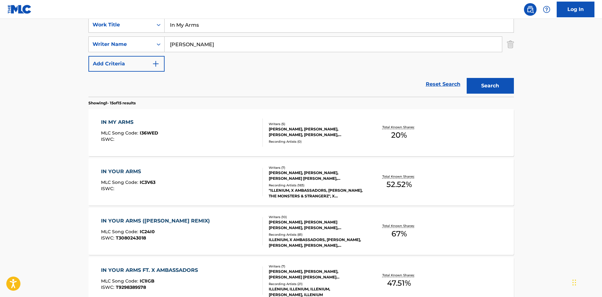
scroll to position [126, 0]
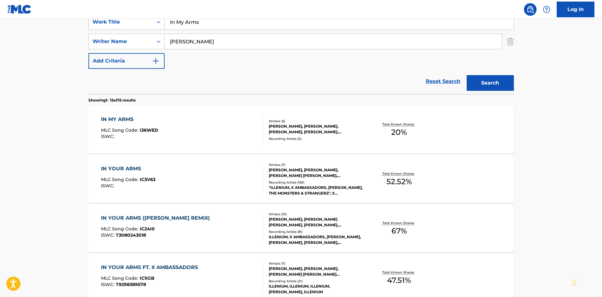
click at [156, 132] on span "I36WED" at bounding box center [149, 130] width 19 height 6
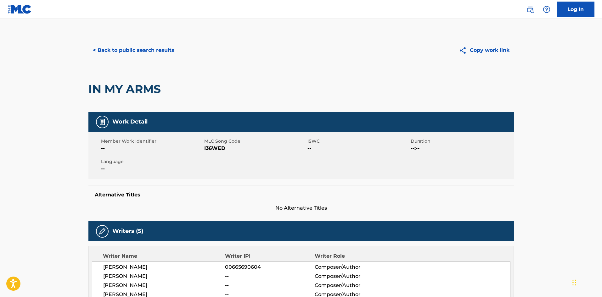
click at [219, 148] on span "I36WED" at bounding box center [255, 149] width 102 height 8
copy span "I36WED"
click at [145, 49] on button "< Back to public search results" at bounding box center [133, 50] width 90 height 16
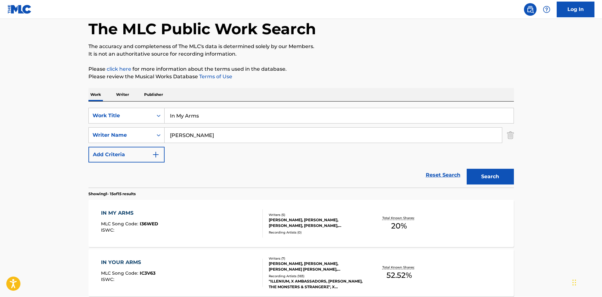
scroll to position [31, 0]
drag, startPoint x: 216, startPoint y: 118, endPoint x: 132, endPoint y: 103, distance: 85.1
click at [131, 103] on div "SearchWithCriteria4da5ba46-f717-44f4-92bf-a17ec22deeae Work Title In My Arms Se…" at bounding box center [300, 145] width 425 height 86
paste input "Tilt"
type input "Tilt"
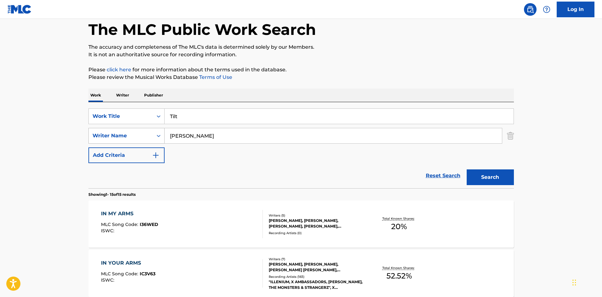
drag, startPoint x: 284, startPoint y: 136, endPoint x: 145, endPoint y: 136, distance: 138.7
click at [145, 136] on div "SearchWithCriteria477b8fbf-5d6d-4d94-a4c1-42b6f2c5f273 Writer Name [PERSON_NAME]" at bounding box center [300, 136] width 425 height 16
paste input "[PERSON_NAME]"
type input "[PERSON_NAME]"
click at [505, 172] on button "Search" at bounding box center [489, 177] width 47 height 16
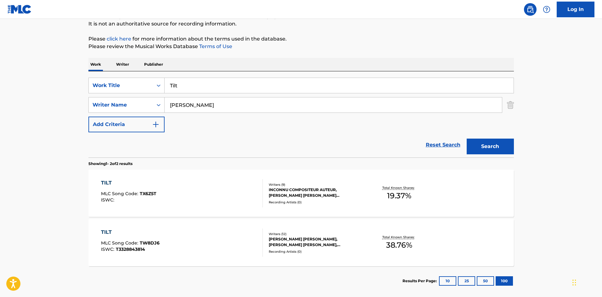
scroll to position [63, 0]
click at [127, 199] on div "ISWC :" at bounding box center [128, 199] width 55 height 5
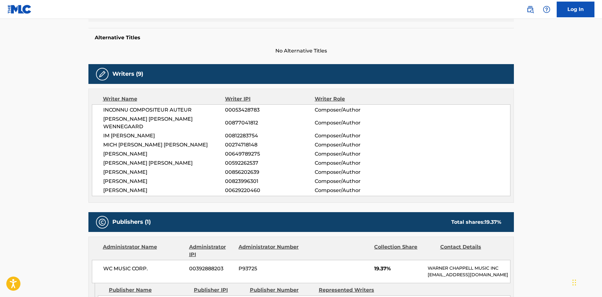
scroll to position [94, 0]
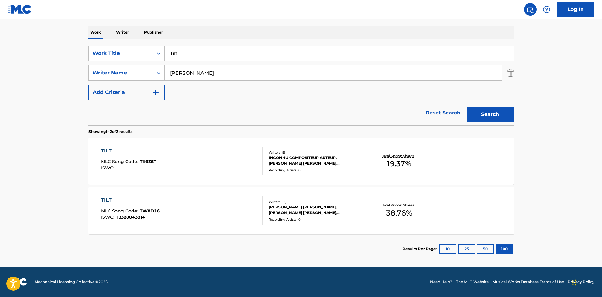
click at [280, 216] on div "Writers ( 12 ) [PERSON_NAME] [PERSON_NAME], [PERSON_NAME] [PERSON_NAME], [PERSO…" at bounding box center [313, 211] width 101 height 22
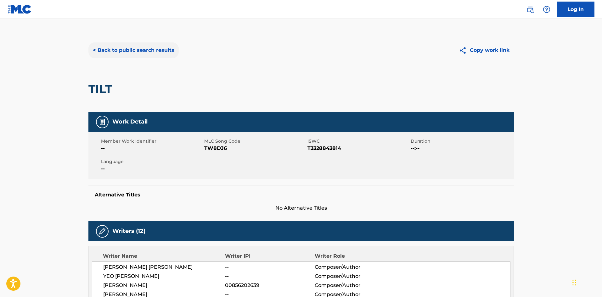
click at [113, 47] on button "< Back to public search results" at bounding box center [133, 50] width 90 height 16
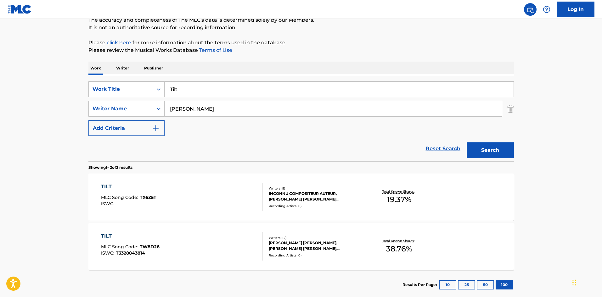
click at [193, 240] on div "TILT MLC Song Code : TW8DJ6 ISWC : T3328843814" at bounding box center [182, 246] width 162 height 28
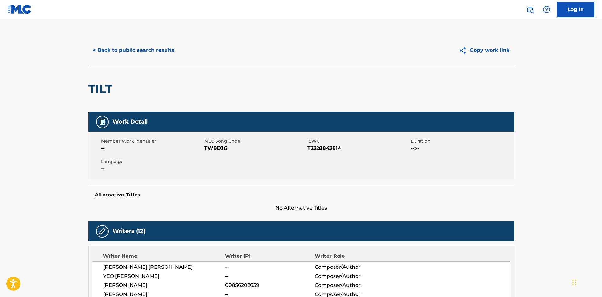
click at [220, 149] on span "TW8DJ6" at bounding box center [255, 149] width 102 height 8
copy span "TW8DJ6"
click at [169, 44] on button "< Back to public search results" at bounding box center [133, 50] width 90 height 16
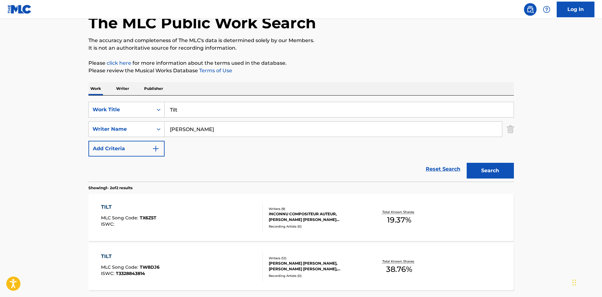
scroll to position [27, 0]
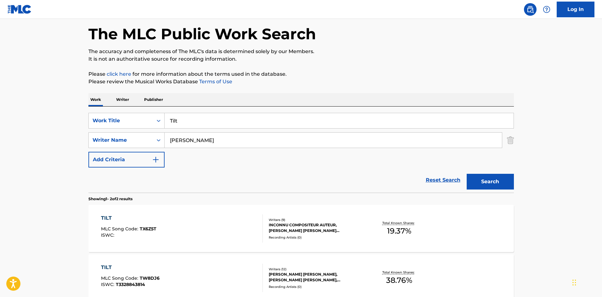
drag, startPoint x: 202, startPoint y: 120, endPoint x: 169, endPoint y: 116, distance: 32.7
click at [169, 116] on input "Tilt" at bounding box center [338, 120] width 349 height 15
paste input "Sippin Country"
type input "Sippin Country"
drag, startPoint x: 257, startPoint y: 145, endPoint x: 142, endPoint y: 136, distance: 115.1
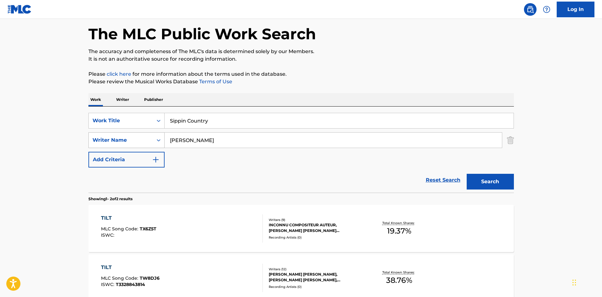
click at [142, 136] on div "SearchWithCriteria477b8fbf-5d6d-4d94-a4c1-42b6f2c5f273 Writer Name [PERSON_NAME]" at bounding box center [300, 140] width 425 height 16
paste input "[PERSON_NAME]"
type input "[PERSON_NAME]"
click at [493, 177] on button "Search" at bounding box center [489, 182] width 47 height 16
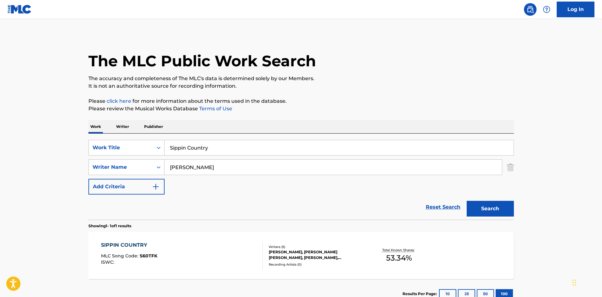
click at [236, 258] on div "SIPPIN COUNTRY MLC Song Code : S60TFK ISWC :" at bounding box center [182, 255] width 162 height 28
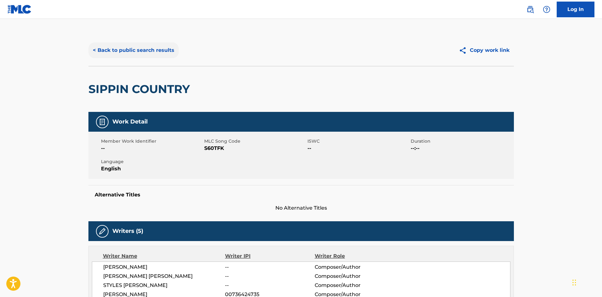
click at [164, 53] on button "< Back to public search results" at bounding box center [133, 50] width 90 height 16
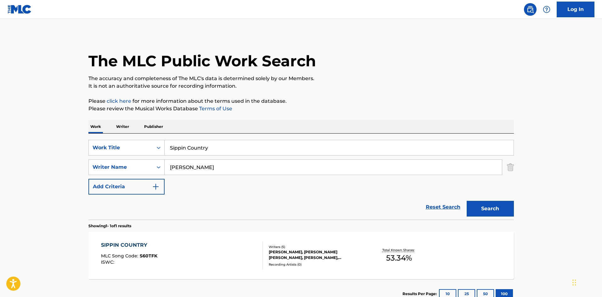
drag, startPoint x: 234, startPoint y: 153, endPoint x: 95, endPoint y: 132, distance: 140.8
click at [95, 132] on div "Work Writer Publisher SearchWithCriteria4da5ba46-f717-44f4-92bf-a17ec22deeae Wo…" at bounding box center [300, 214] width 425 height 189
paste input "GRAVE"
type input "GRAVE"
drag, startPoint x: 231, startPoint y: 166, endPoint x: 135, endPoint y: 156, distance: 96.5
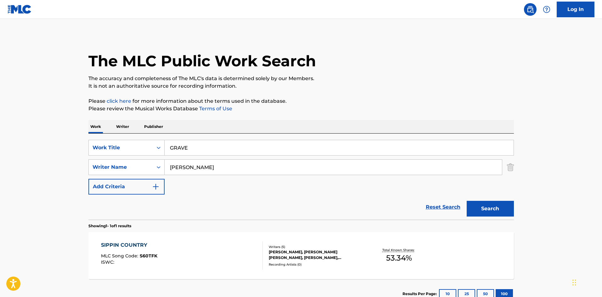
click at [135, 156] on div "SearchWithCriteria4da5ba46-f717-44f4-92bf-a17ec22deeae Work Title GRAVE SearchW…" at bounding box center [300, 167] width 425 height 55
type input "[PERSON_NAME]"
click at [466, 201] on button "Search" at bounding box center [489, 209] width 47 height 16
click at [164, 255] on div "GRAVE MLC Song Code : GB3J5W ISWC :" at bounding box center [182, 255] width 162 height 28
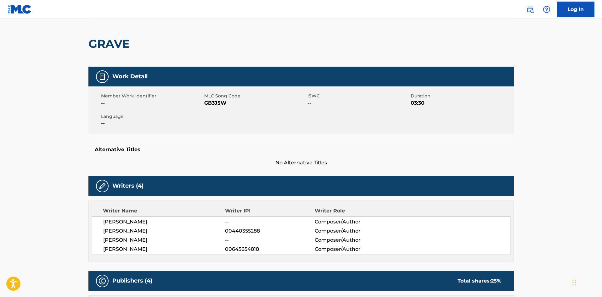
scroll to position [21, 0]
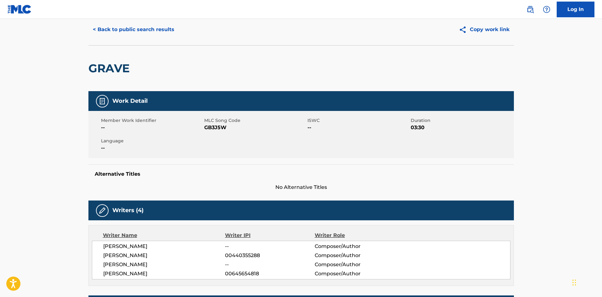
click at [209, 129] on span "GB3J5W" at bounding box center [255, 128] width 102 height 8
copy span "GB3J5W"
